Goal: Book appointment/travel/reservation

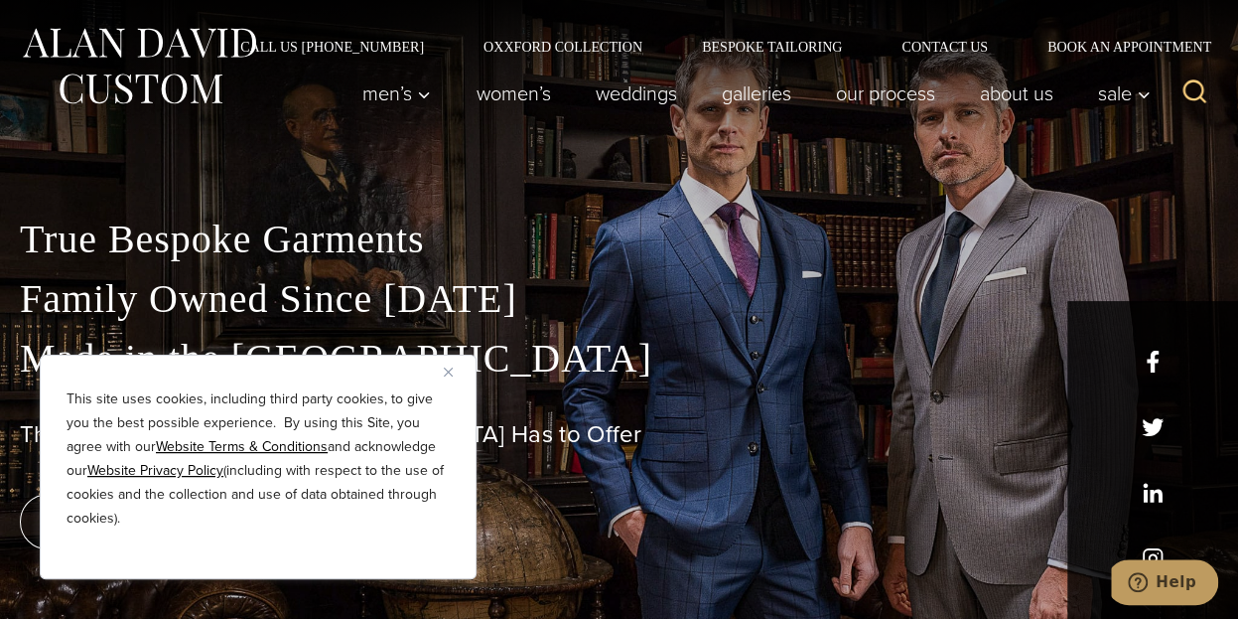
click at [447, 372] on img "Close" at bounding box center [448, 371] width 9 height 9
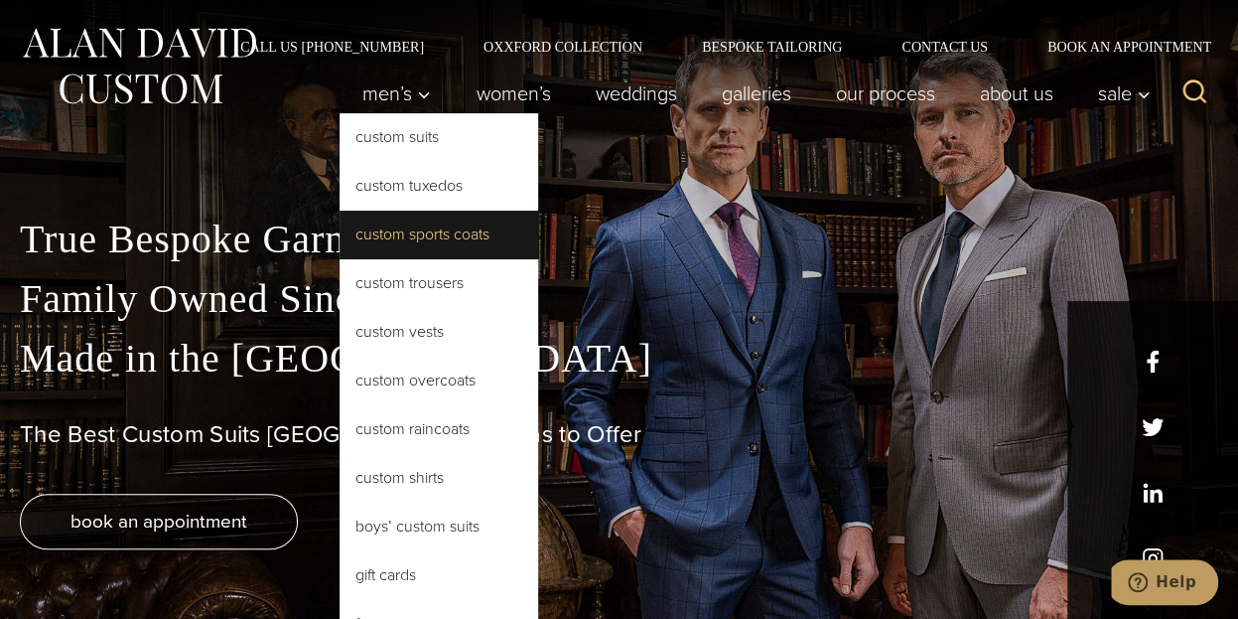
click at [443, 239] on link "Custom Sports Coats" at bounding box center [439, 235] width 199 height 48
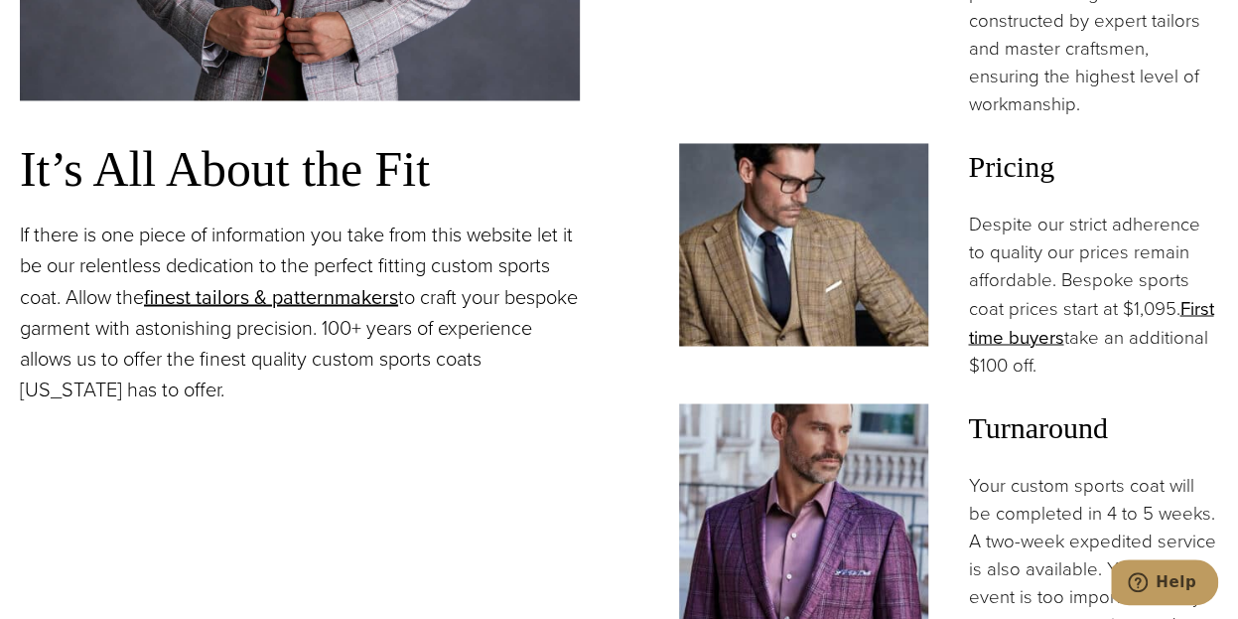
scroll to position [1589, 0]
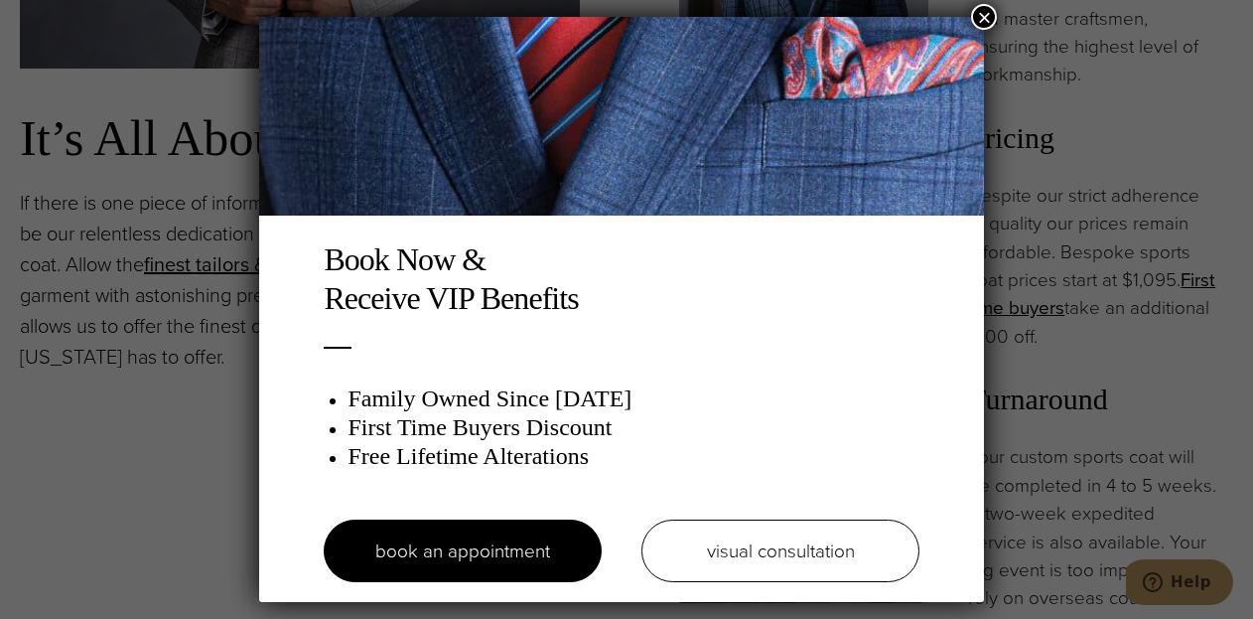
click at [989, 15] on button "×" at bounding box center [984, 17] width 26 height 26
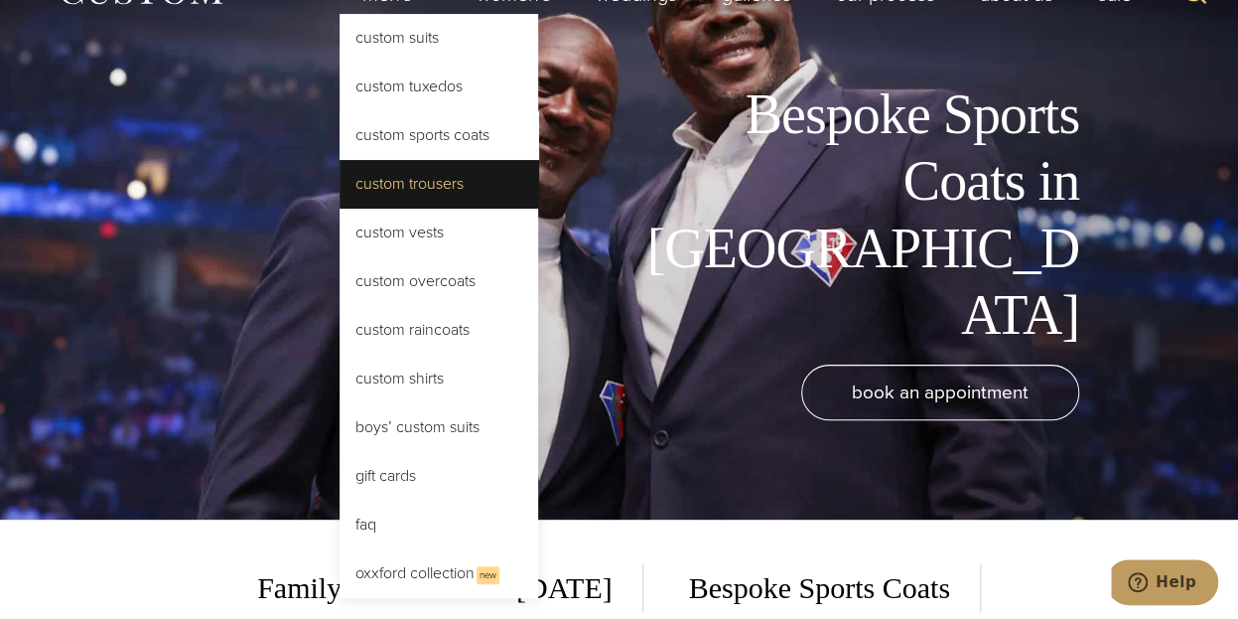
scroll to position [0, 0]
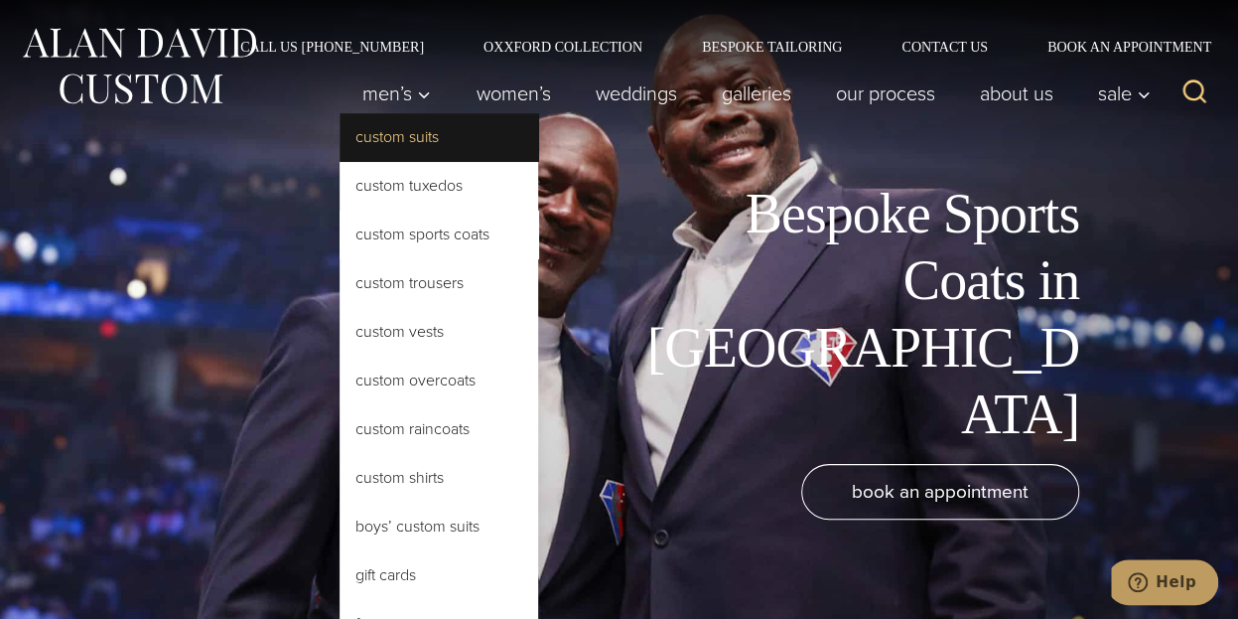
click at [405, 145] on link "Custom Suits" at bounding box center [439, 137] width 199 height 48
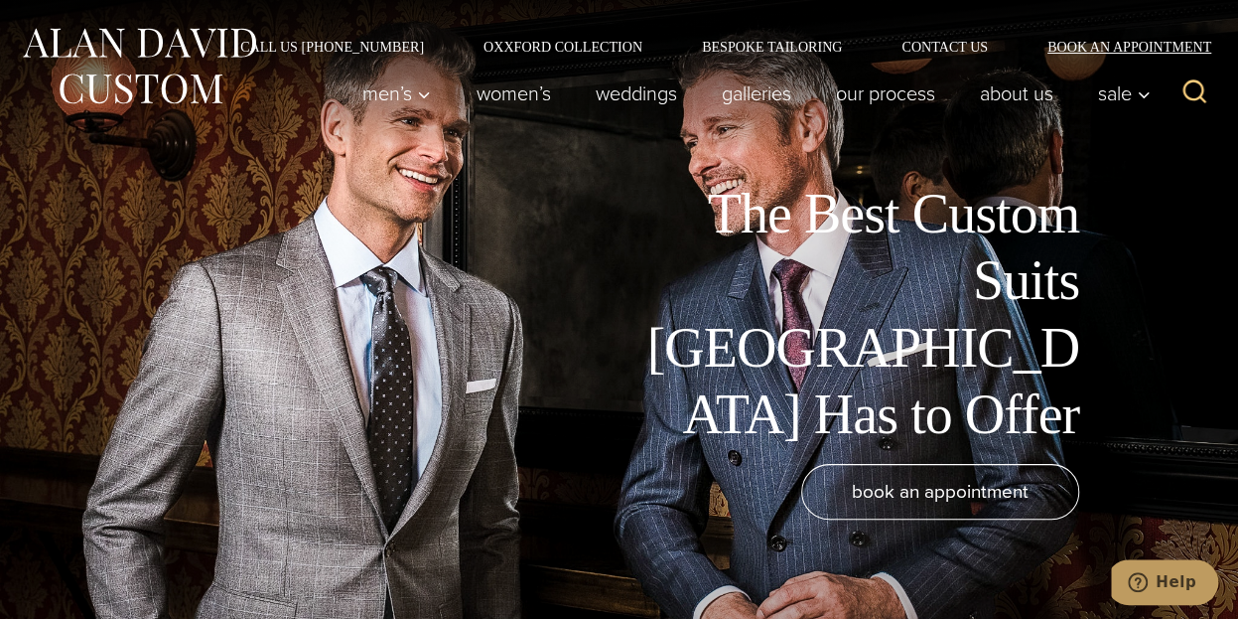
click at [1070, 51] on link "Book an Appointment" at bounding box center [1118, 47] width 201 height 14
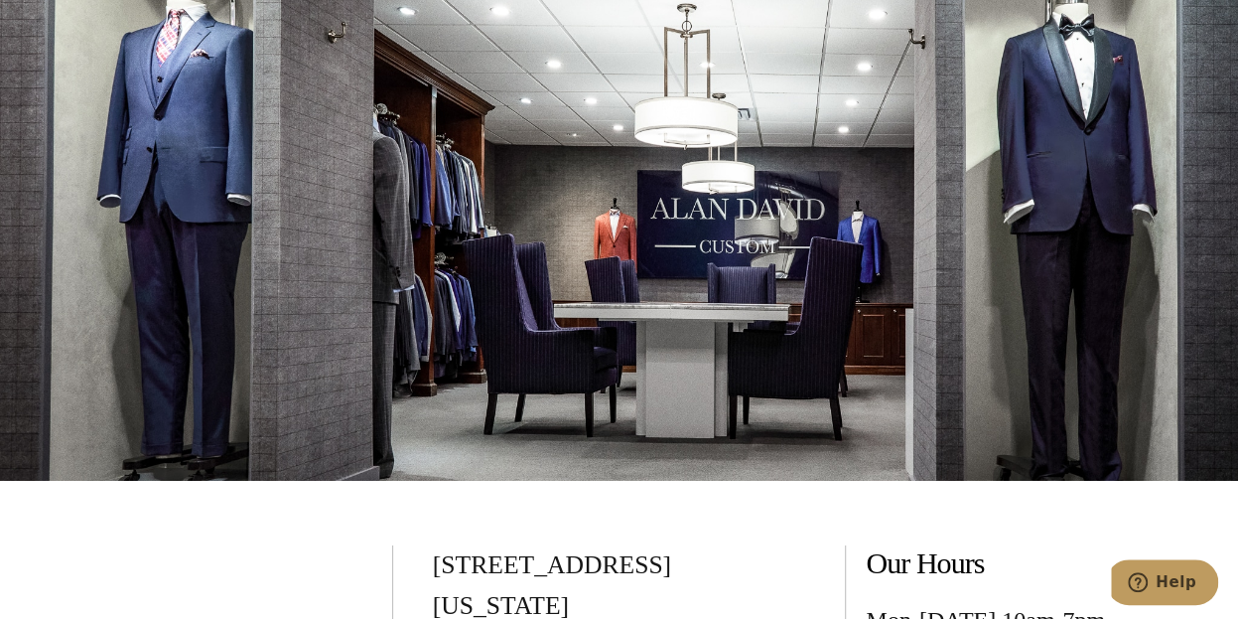
scroll to position [3376, 0]
